Goal: Information Seeking & Learning: Learn about a topic

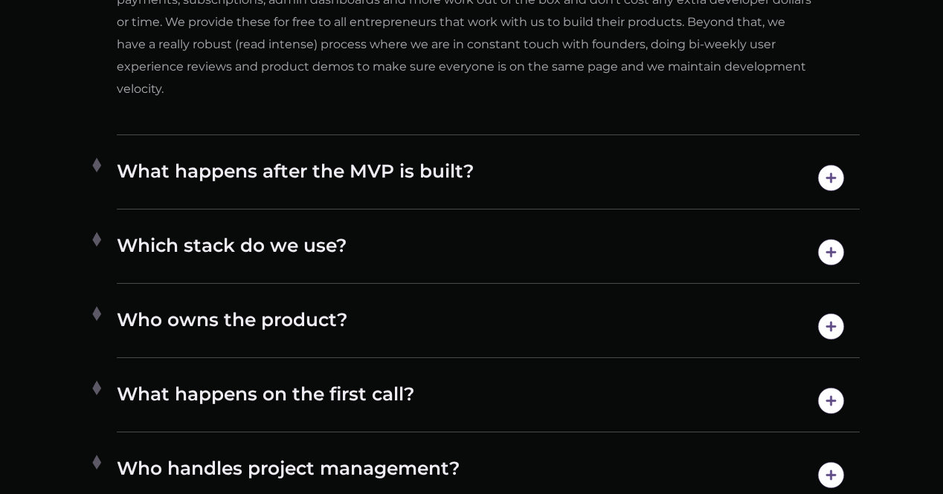
scroll to position [7789, 0]
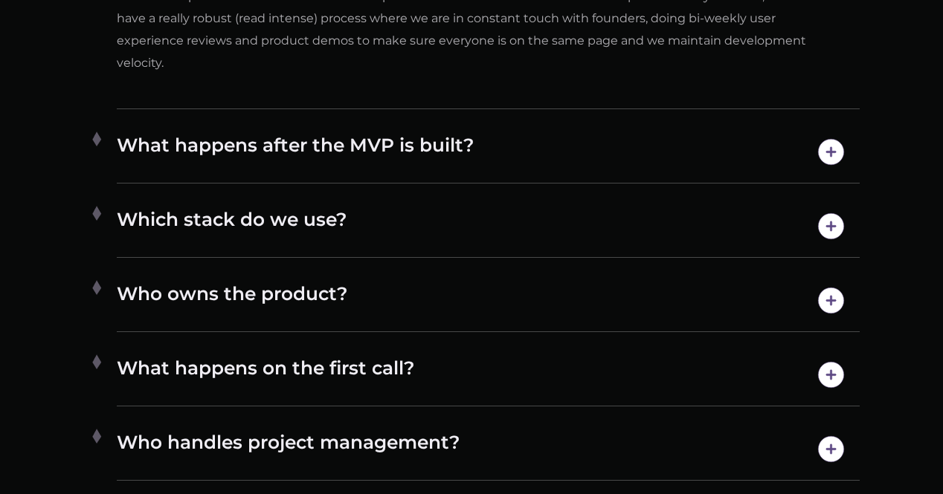
click at [294, 282] on h4 "Who owns the product?" at bounding box center [488, 301] width 743 height 38
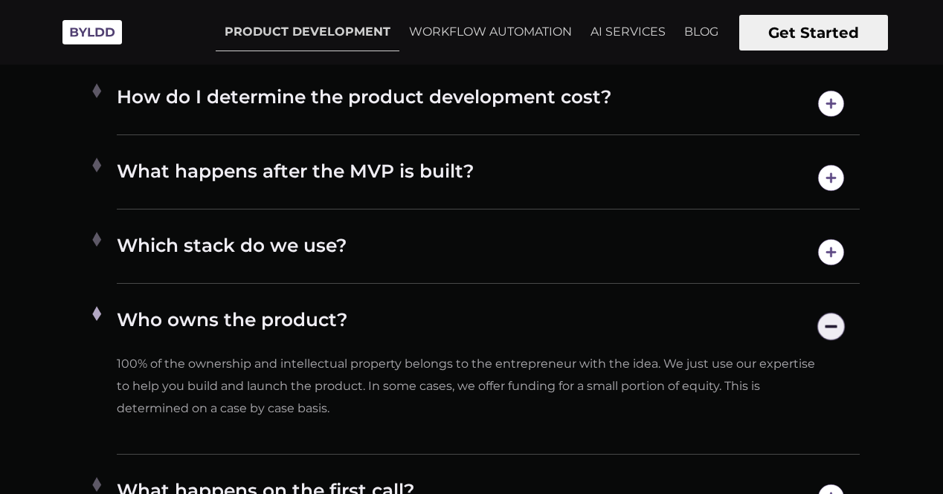
scroll to position [7283, 0]
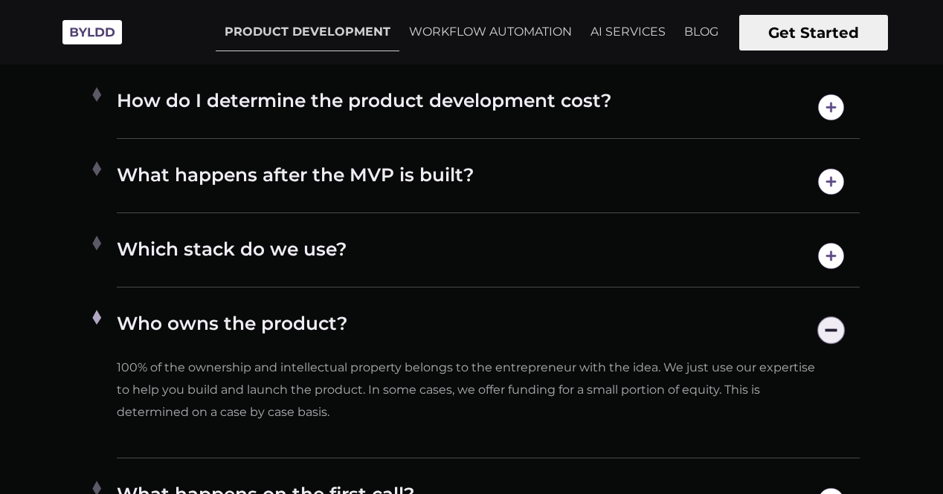
click at [300, 245] on h4 "Which stack do we use?" at bounding box center [488, 256] width 743 height 38
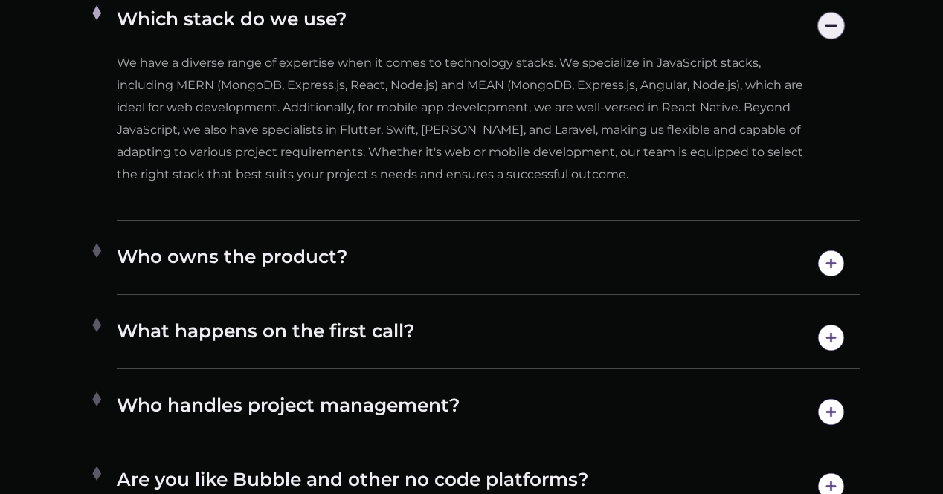
scroll to position [7580, 0]
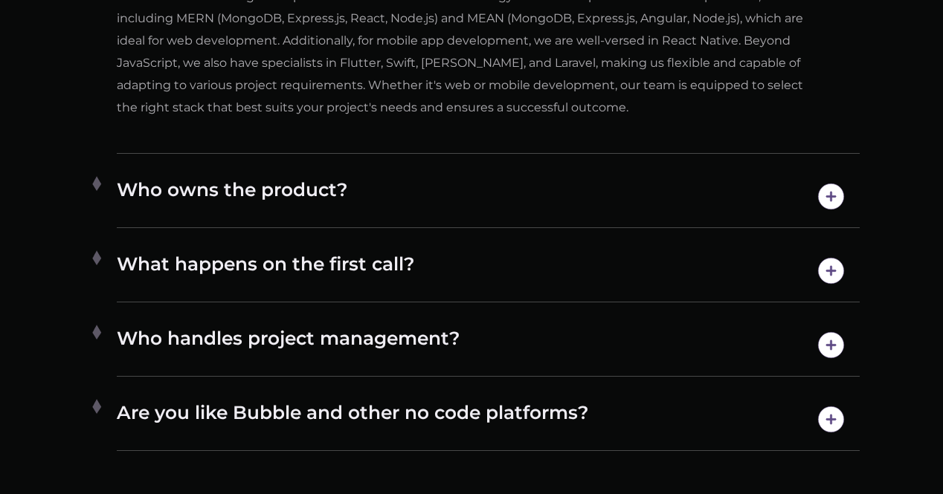
click at [324, 264] on h4 "What happens on the first call?" at bounding box center [488, 271] width 743 height 38
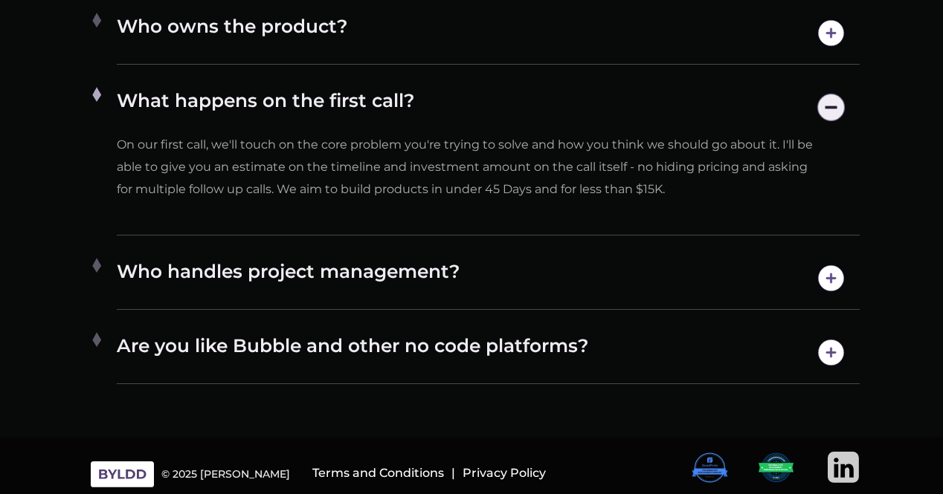
click at [374, 266] on h4 "Who handles project management?" at bounding box center [488, 278] width 743 height 38
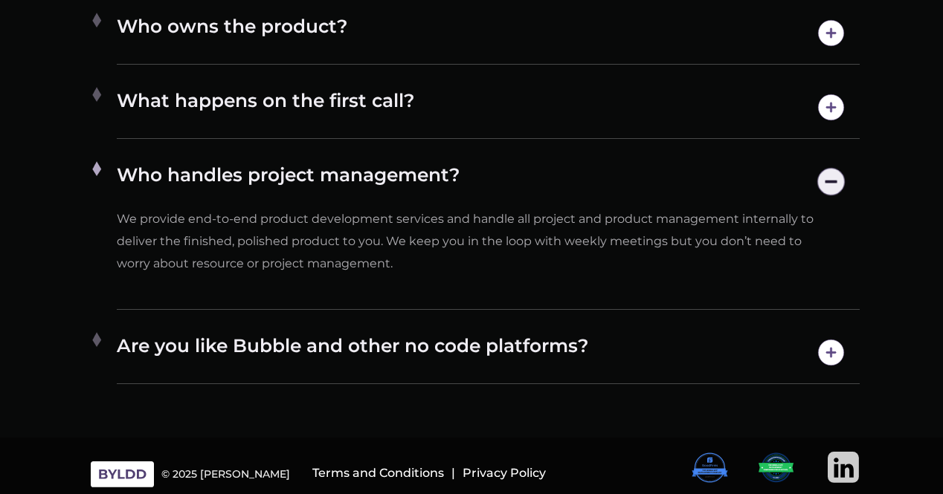
click at [480, 334] on h4 "Are you like Bubble and other no code platforms?" at bounding box center [488, 353] width 743 height 38
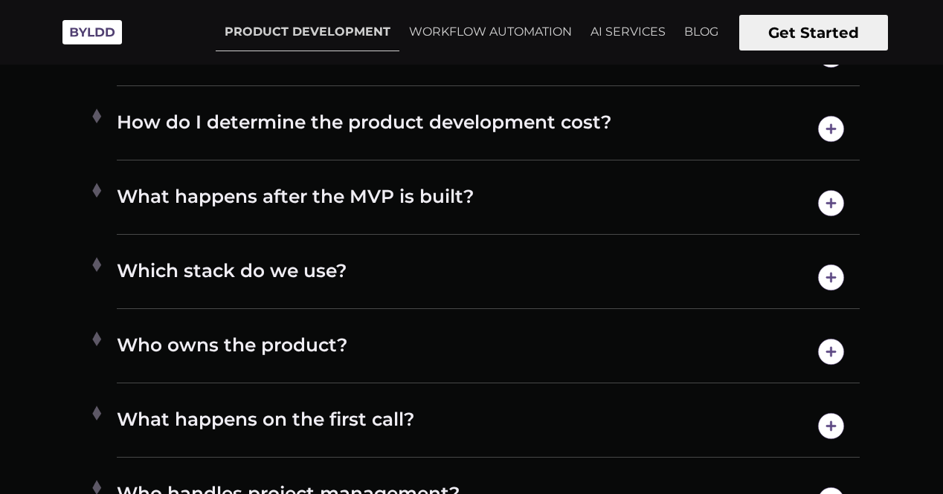
scroll to position [7209, 0]
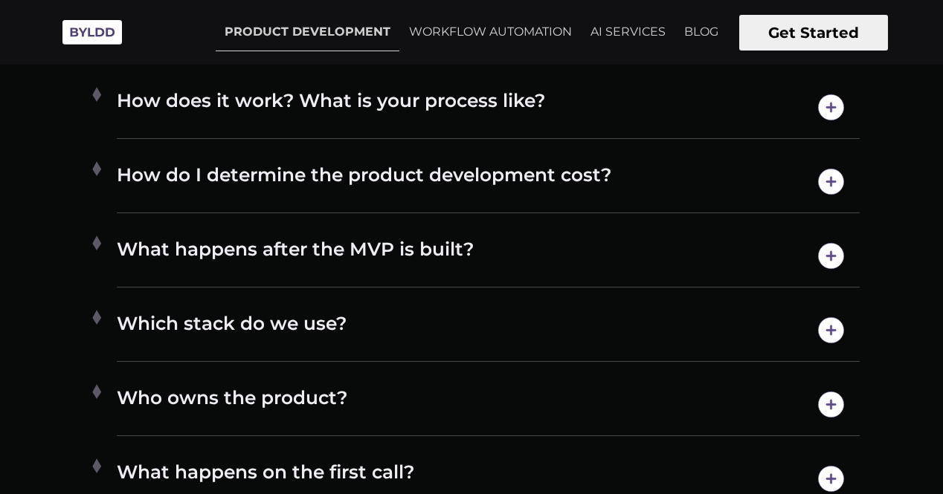
click at [373, 252] on h4 "What happens after the MVP is built?" at bounding box center [488, 256] width 743 height 38
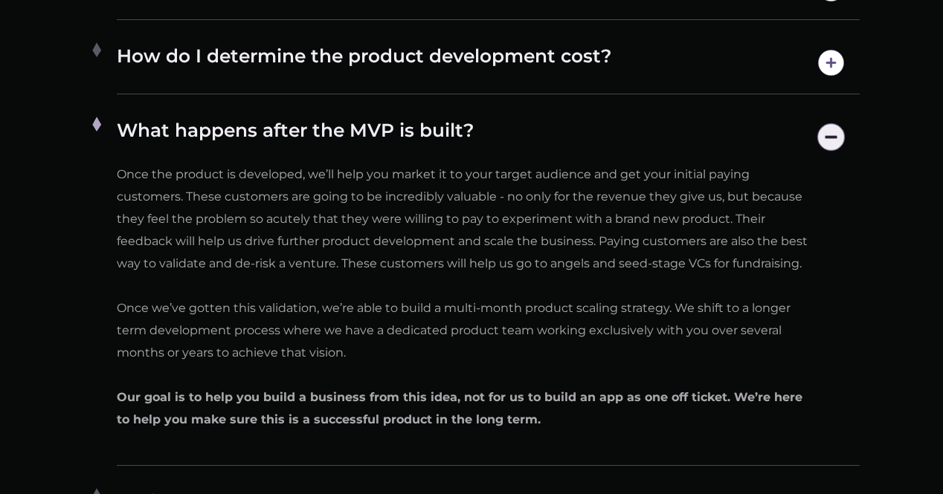
scroll to position [7357, 0]
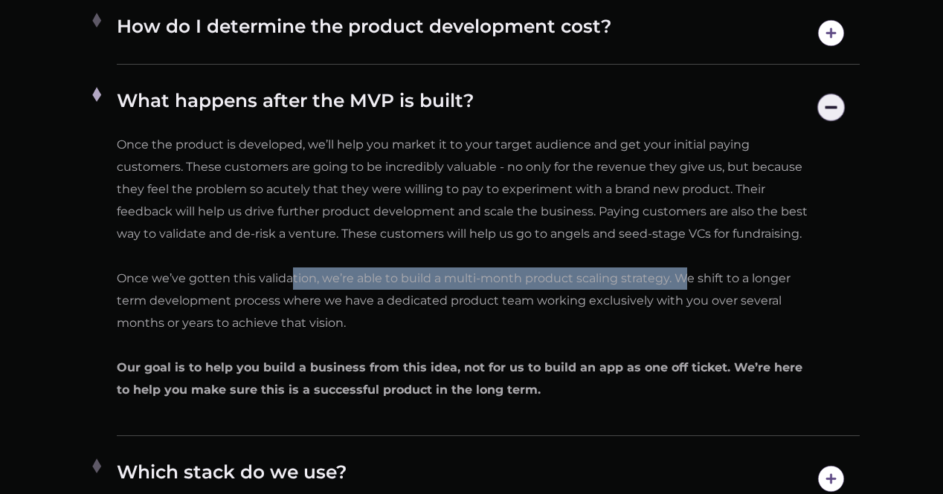
drag, startPoint x: 111, startPoint y: 278, endPoint x: 514, endPoint y: 268, distance: 403.0
click at [514, 268] on li "What happens after the MVP is built? Once the product is developed, we’ll help …" at bounding box center [471, 257] width 776 height 360
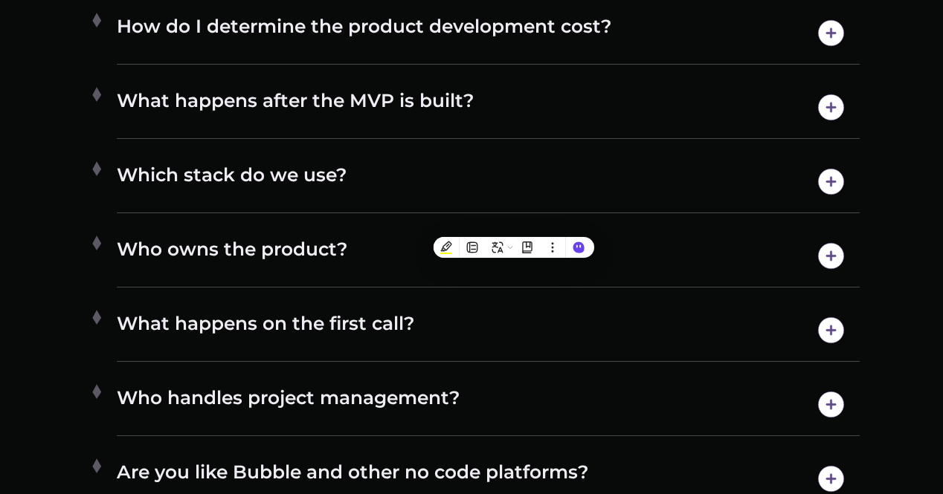
click at [299, 88] on h4 "What happens after the MVP is built?" at bounding box center [488, 107] width 743 height 38
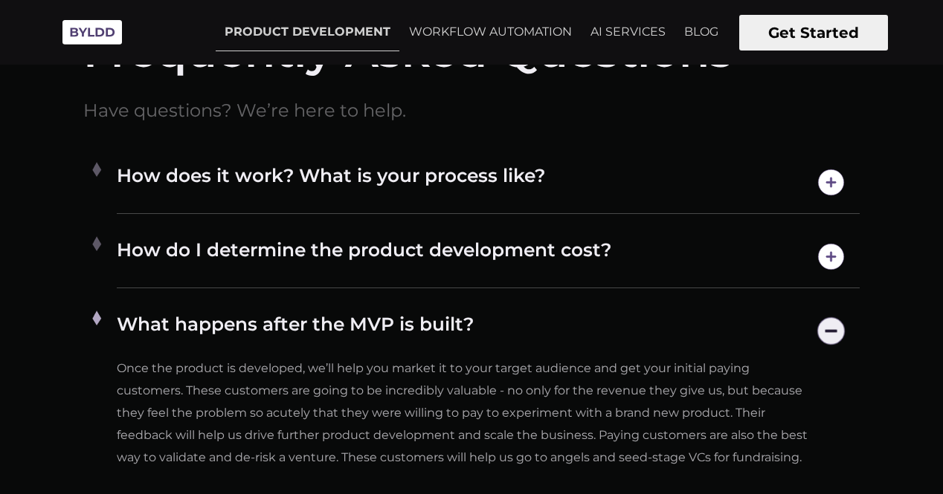
scroll to position [7060, 0]
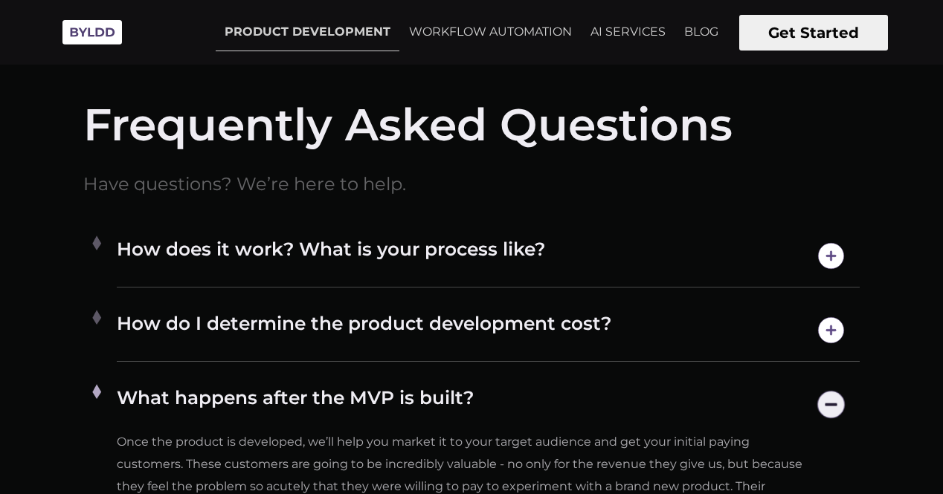
click at [416, 317] on h4 "How do I determine the product development cost?" at bounding box center [488, 330] width 743 height 38
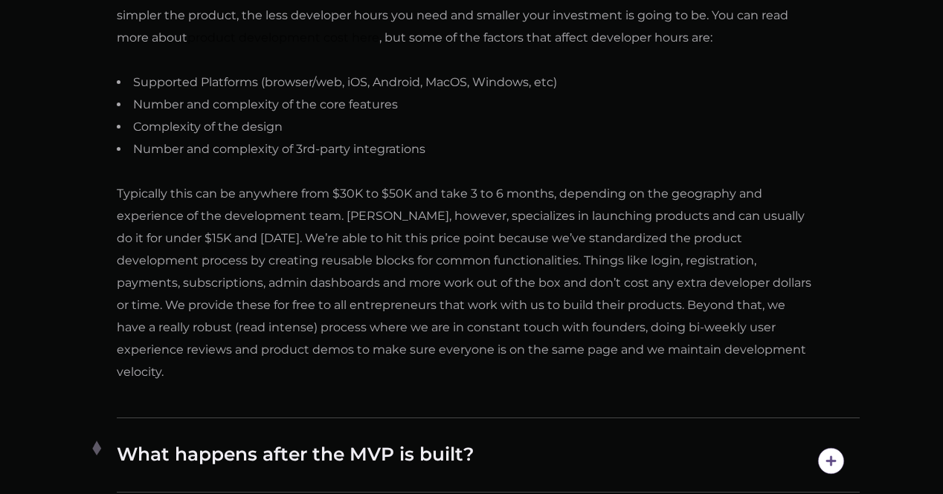
scroll to position [7506, 0]
